Goal: Task Accomplishment & Management: Use online tool/utility

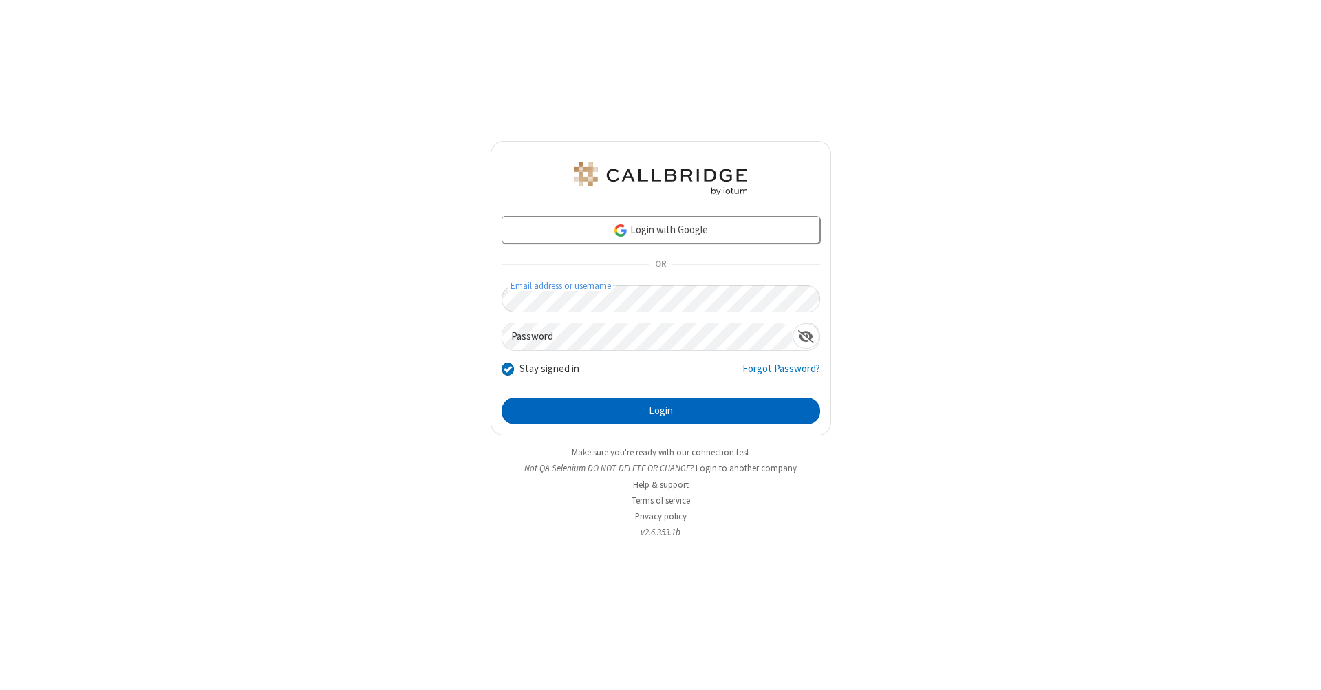
click at [661, 411] on button "Login" at bounding box center [661, 412] width 319 height 28
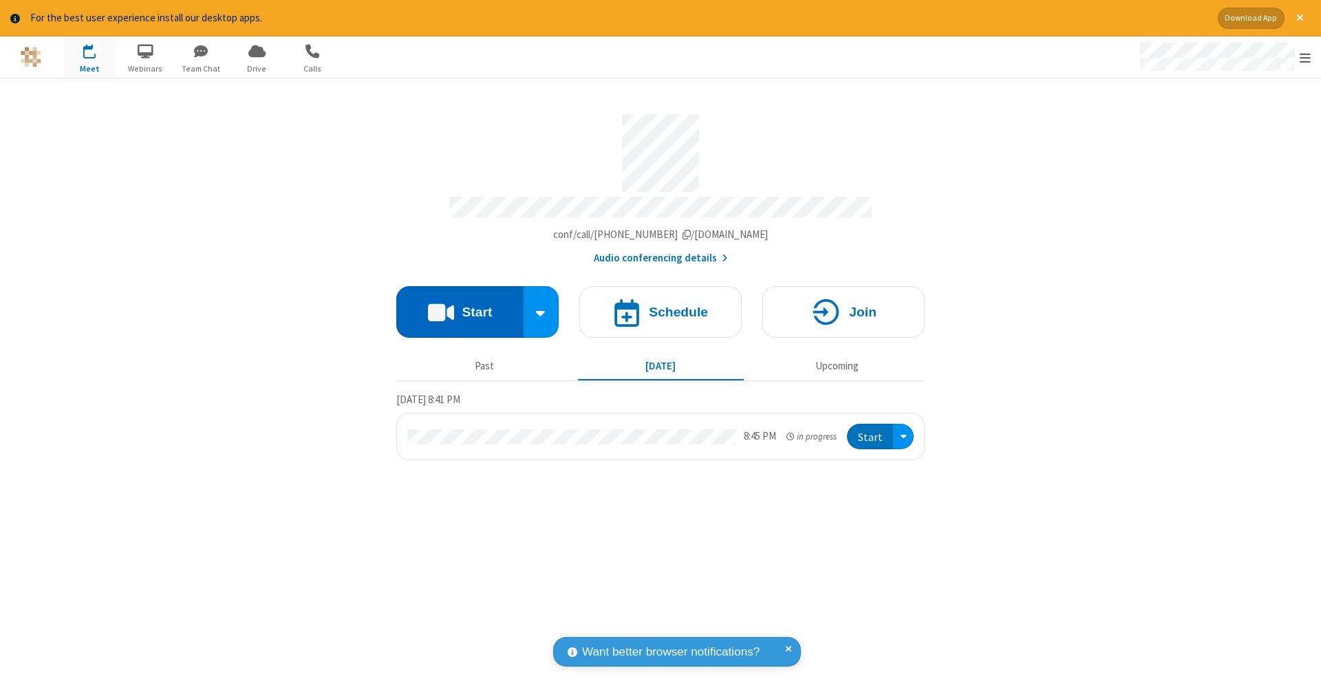
click at [460, 305] on button "Start" at bounding box center [459, 312] width 127 height 52
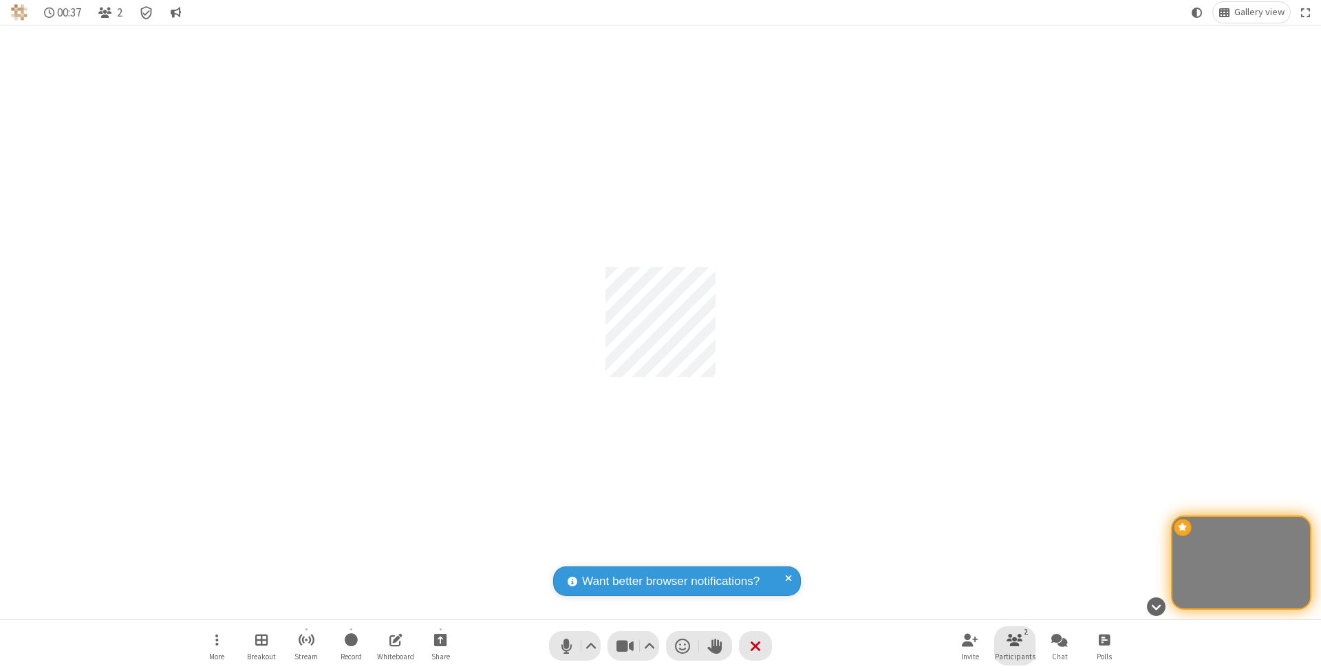
click at [1015, 656] on span "Participants" at bounding box center [1015, 656] width 41 height 8
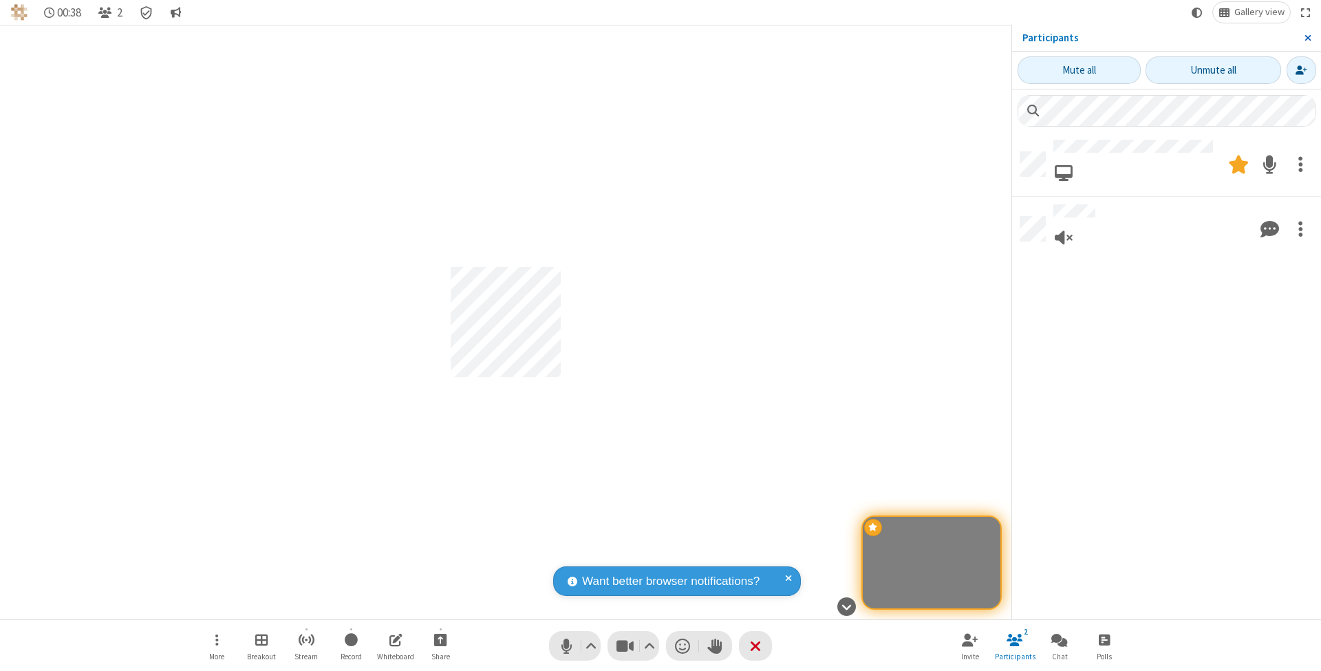
click at [1307, 37] on span "Close sidebar" at bounding box center [1308, 37] width 7 height 11
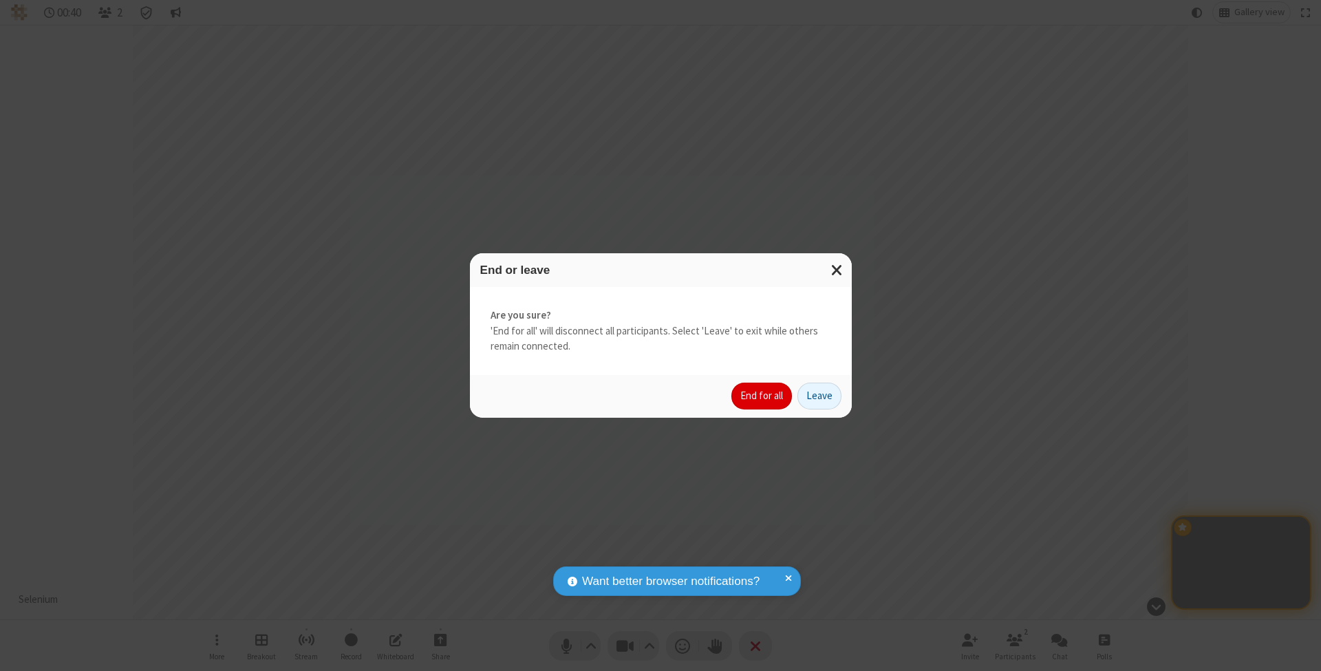
click at [762, 395] on button "End for all" at bounding box center [761, 397] width 61 height 28
